Goal: Use online tool/utility: Utilize a website feature to perform a specific function

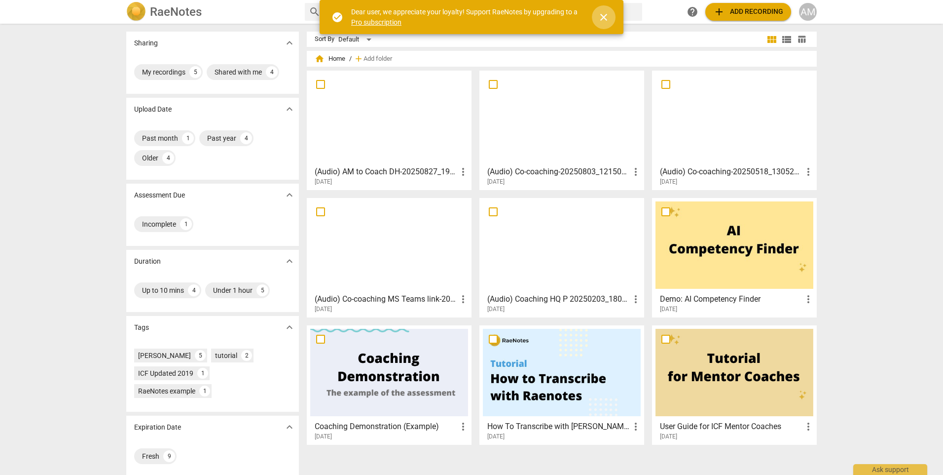
click at [603, 16] on span "close" at bounding box center [604, 17] width 12 height 12
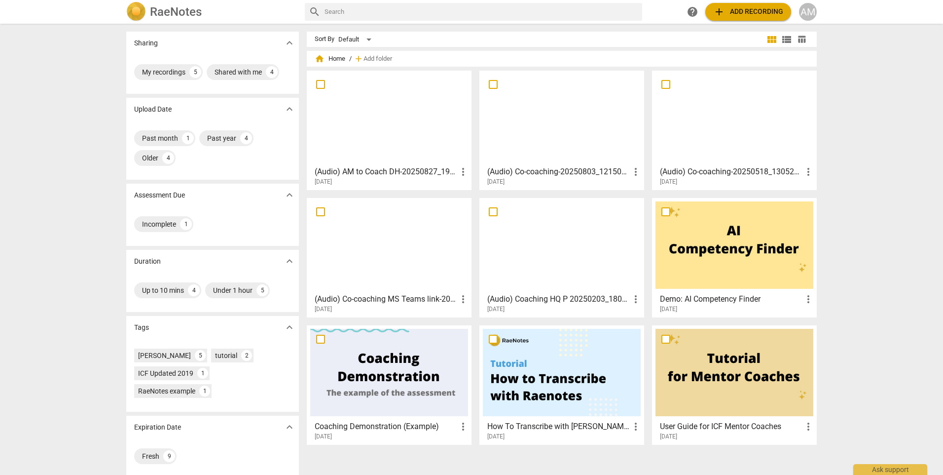
click at [378, 119] on div at bounding box center [389, 117] width 158 height 87
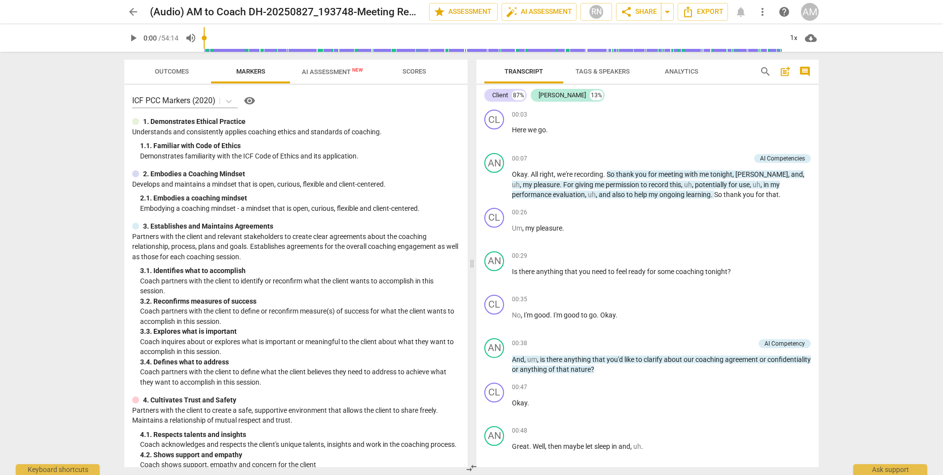
click at [314, 72] on span "AI Assessment New" at bounding box center [332, 71] width 61 height 7
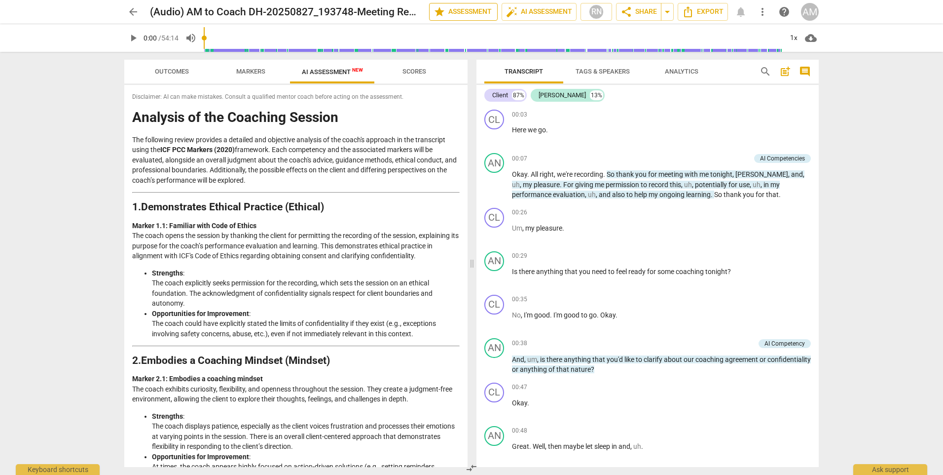
click at [465, 8] on span "star Assessment" at bounding box center [464, 12] width 60 height 12
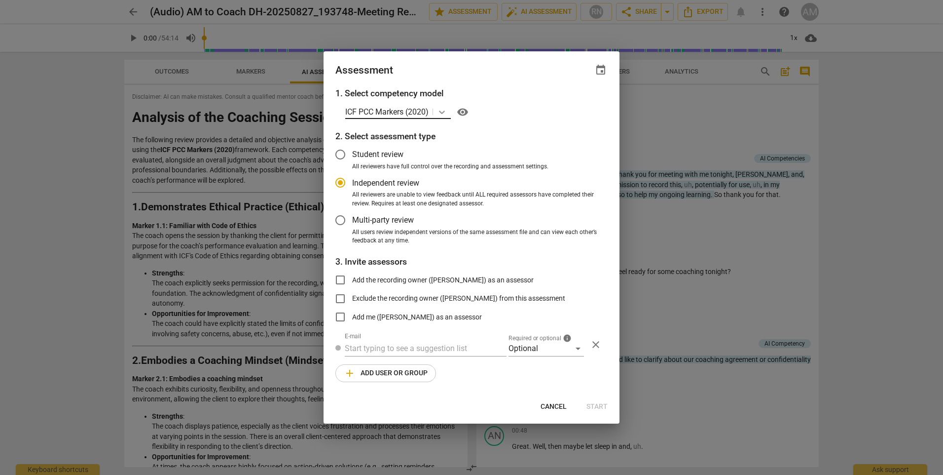
click at [444, 110] on icon at bounding box center [442, 112] width 10 height 10
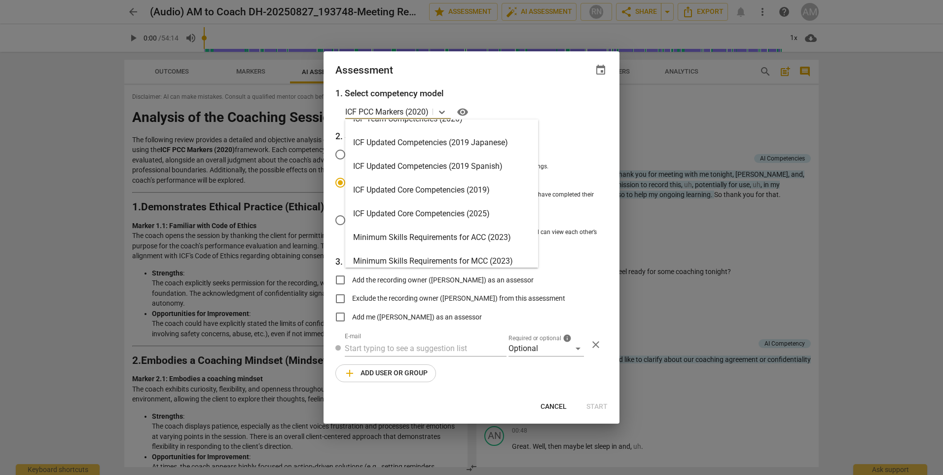
scroll to position [148, 0]
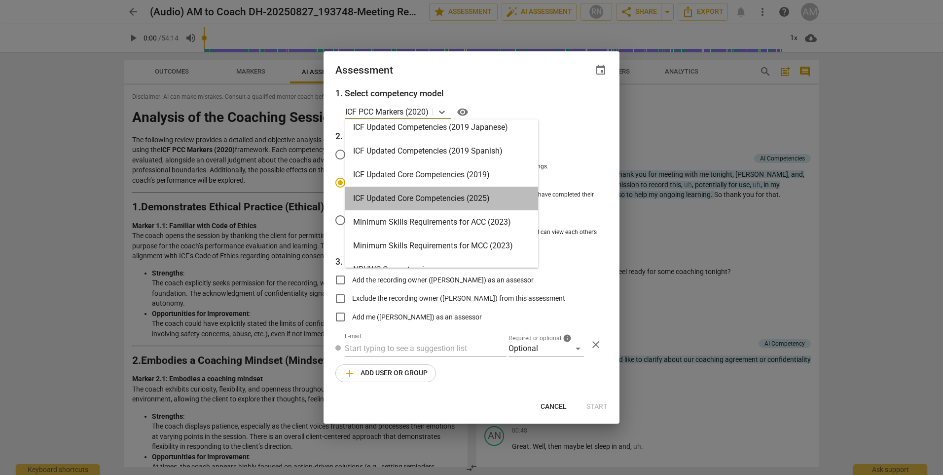
click at [442, 197] on div "ICF Updated Core Competencies (2025)" at bounding box center [441, 198] width 193 height 24
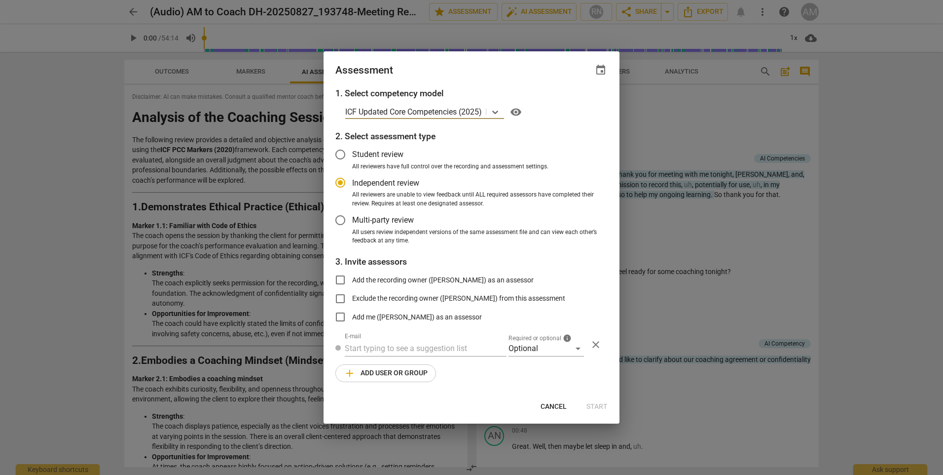
radio input "false"
click at [374, 154] on span "Student review" at bounding box center [377, 153] width 51 height 11
click at [352, 154] on input "Student review" at bounding box center [341, 155] width 24 height 24
click at [550, 405] on span "Cancel" at bounding box center [554, 407] width 26 height 10
radio input "false"
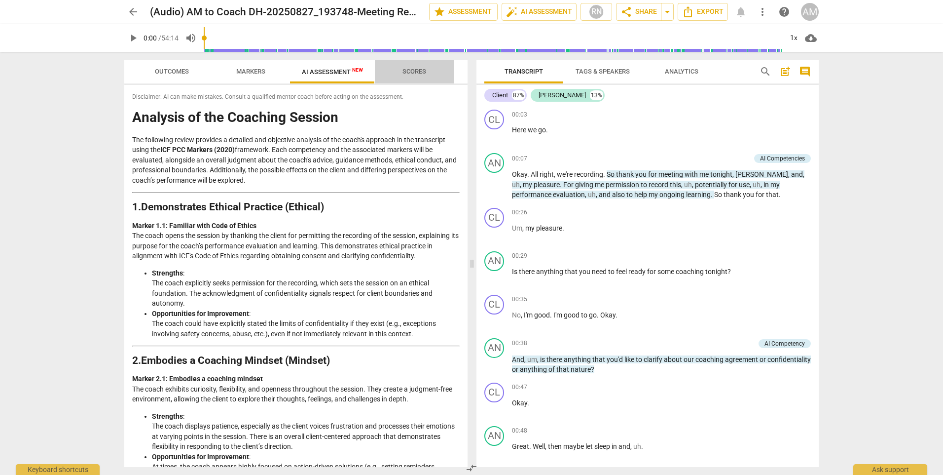
click at [411, 69] on span "Scores" at bounding box center [415, 71] width 24 height 7
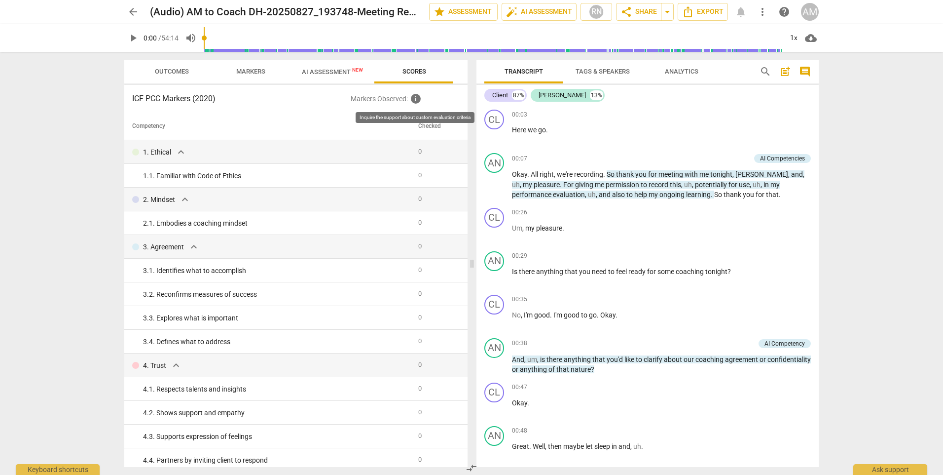
click at [417, 97] on span "info" at bounding box center [416, 99] width 12 height 12
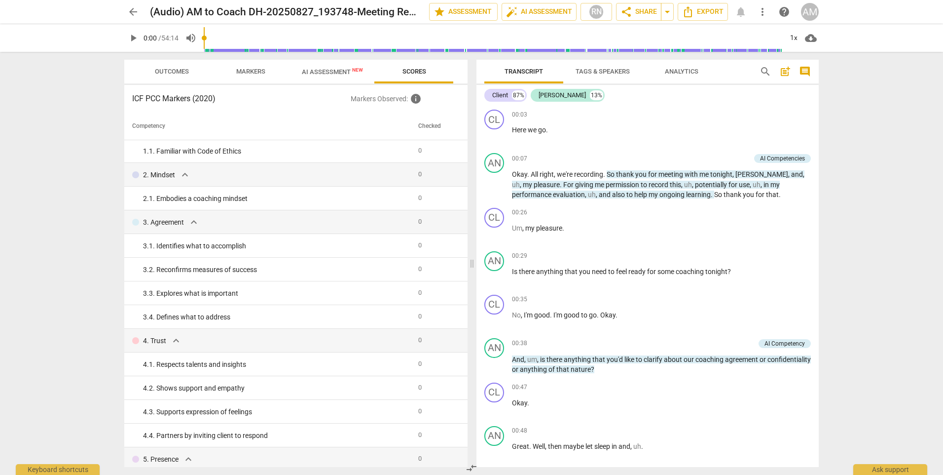
scroll to position [0, 0]
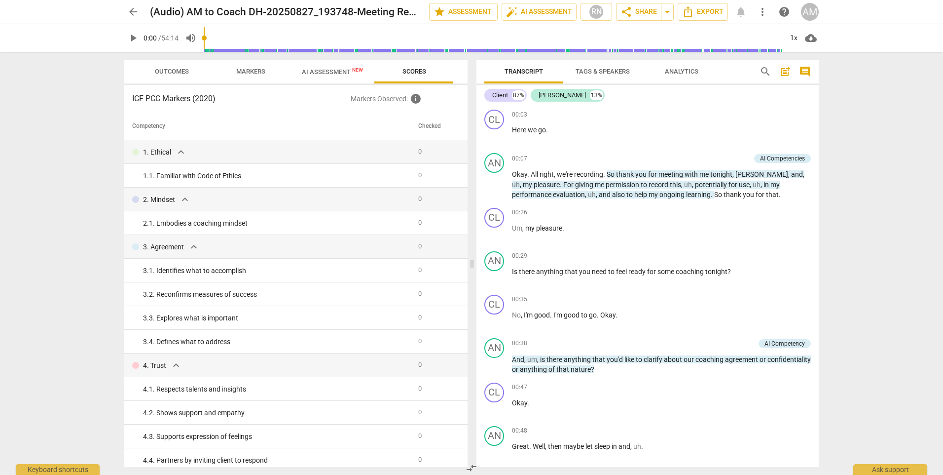
click at [134, 10] on span "arrow_back" at bounding box center [133, 12] width 12 height 12
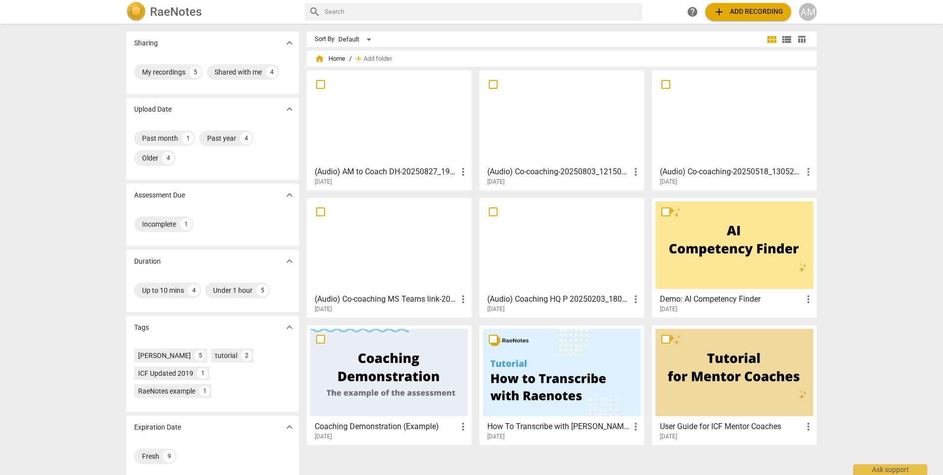
click at [807, 14] on div "AM" at bounding box center [808, 12] width 18 height 18
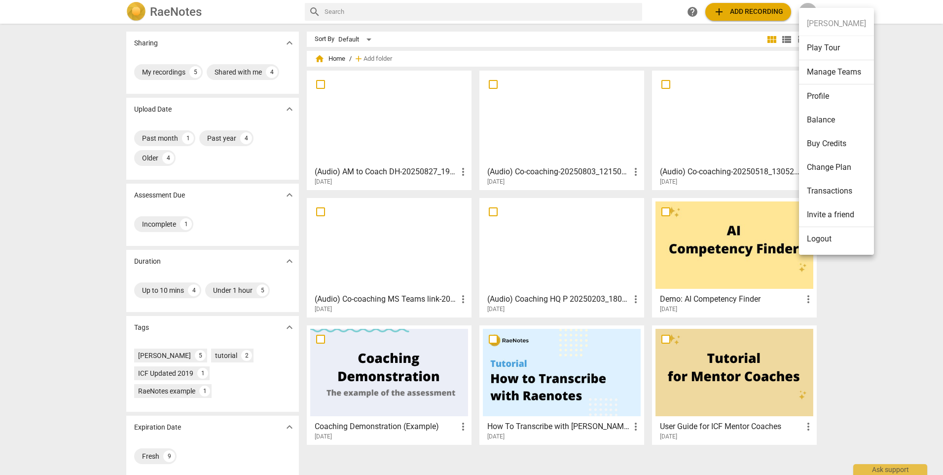
click at [925, 68] on div at bounding box center [471, 237] width 943 height 475
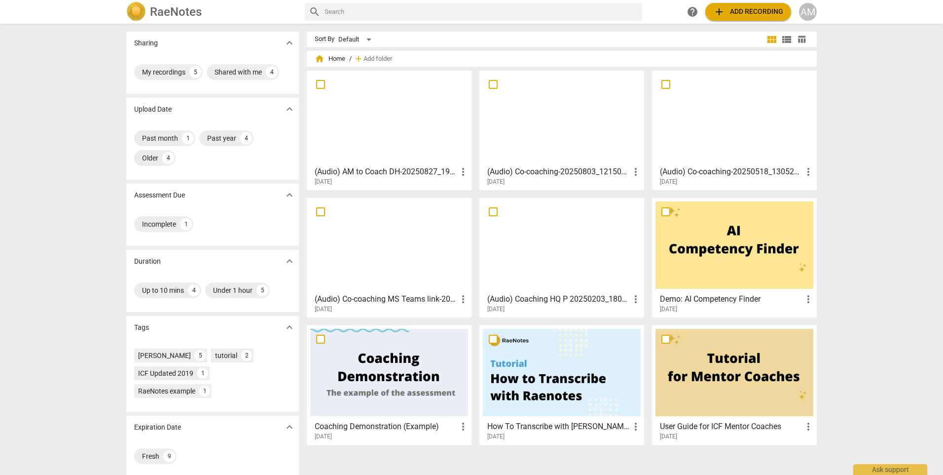
click at [800, 38] on span "table_chart" at bounding box center [801, 39] width 9 height 9
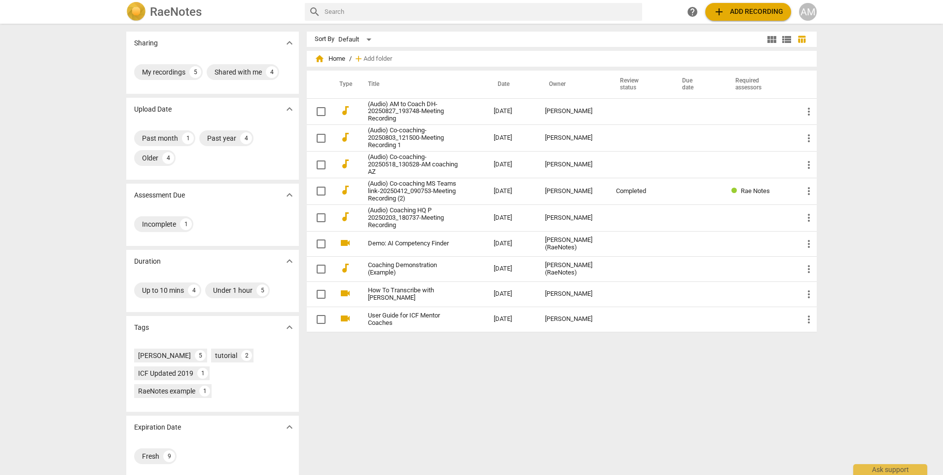
click at [783, 37] on span "view_list" at bounding box center [787, 40] width 12 height 12
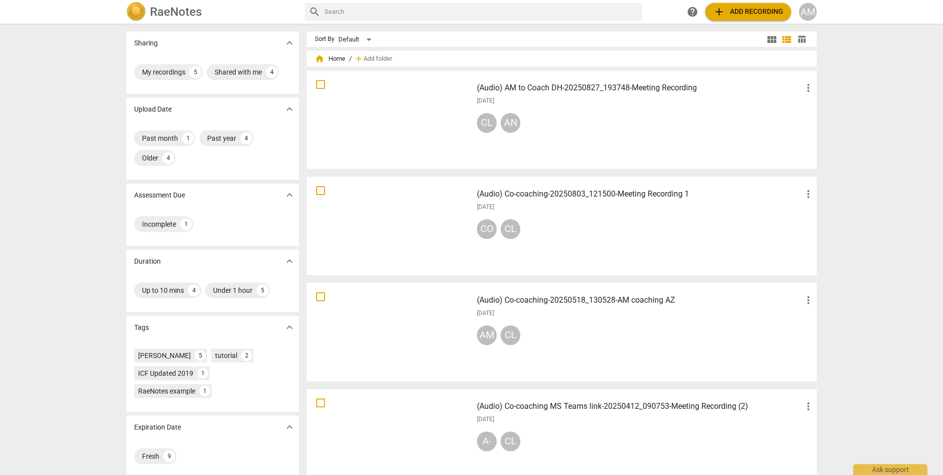
click at [770, 39] on span "view_module" at bounding box center [772, 40] width 12 height 12
